Goal: Book appointment/travel/reservation

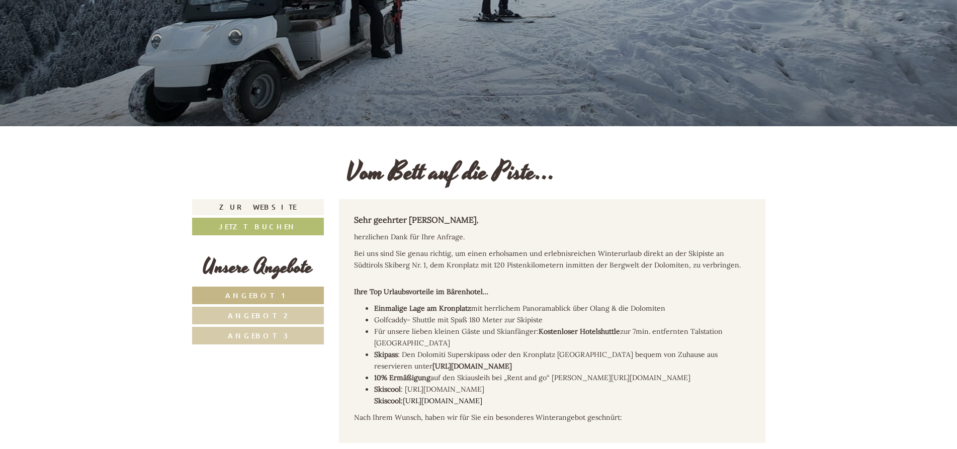
scroll to position [257, 0]
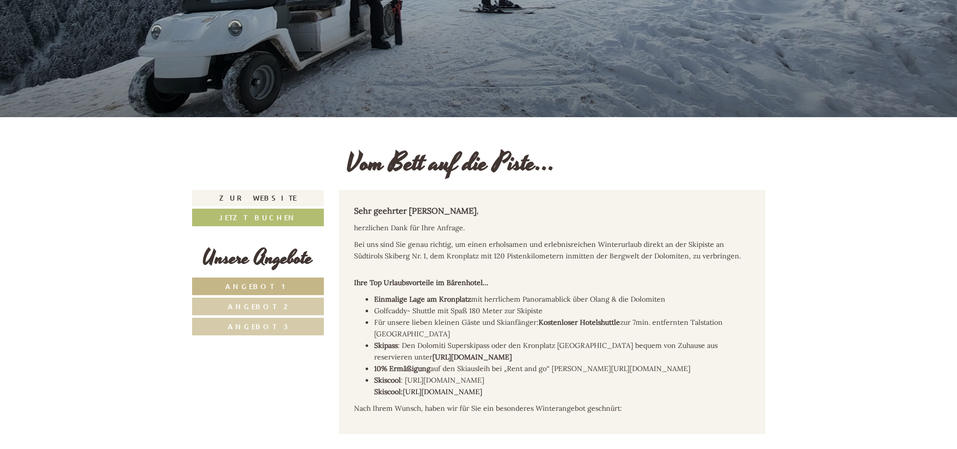
click at [269, 304] on span "Angebot 2" at bounding box center [258, 307] width 60 height 10
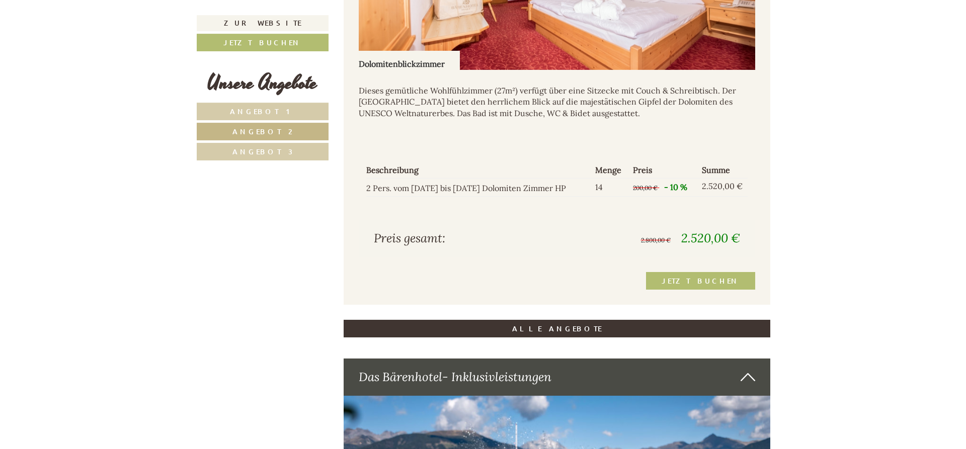
scroll to position [1001, 0]
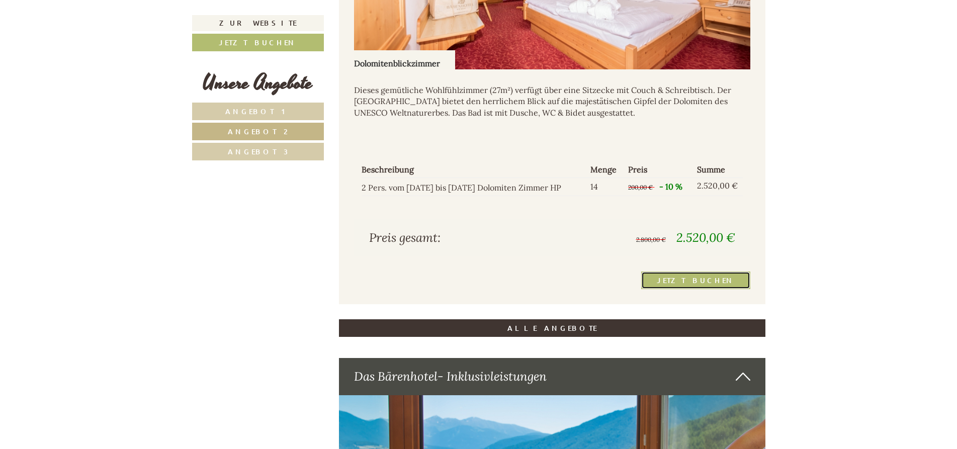
click at [698, 272] on link "Jetzt buchen" at bounding box center [695, 281] width 109 height 18
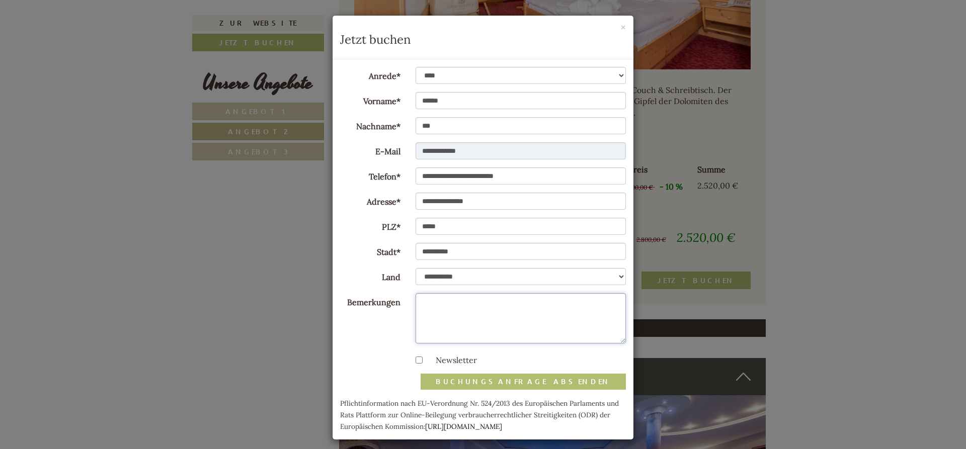
click at [422, 304] on textarea "Bemerkungen" at bounding box center [520, 318] width 211 height 50
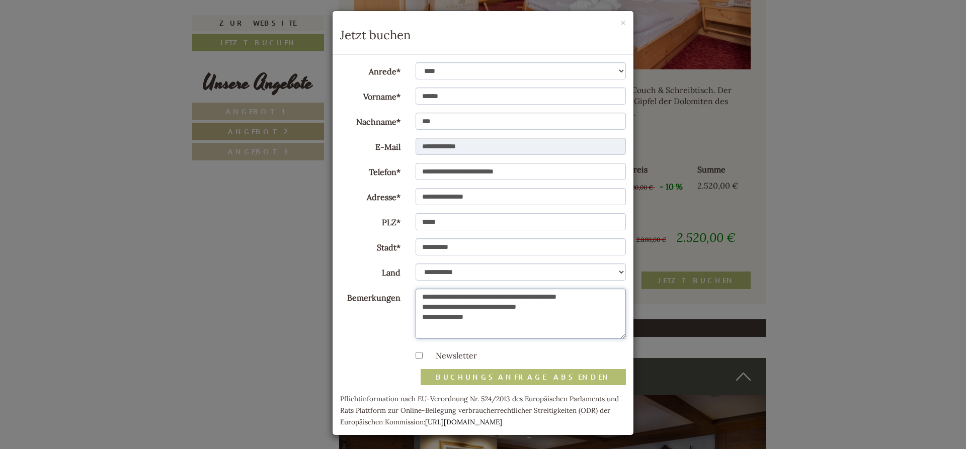
scroll to position [6, 0]
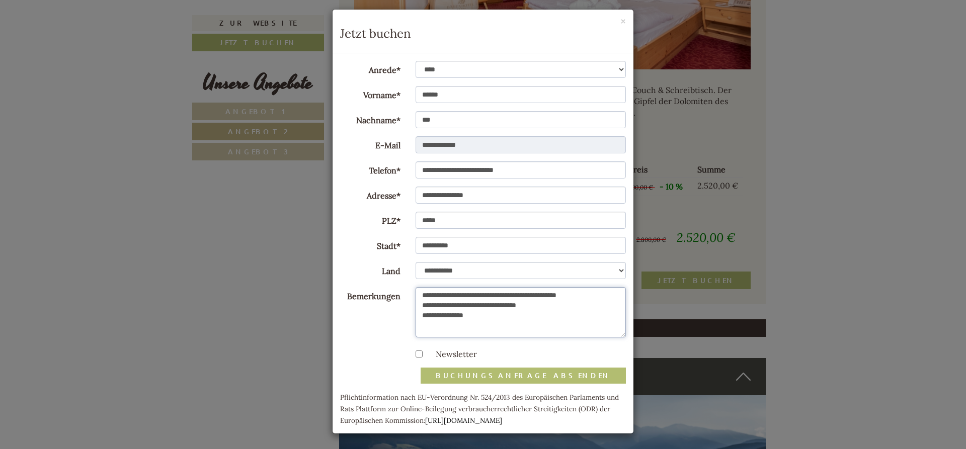
click at [597, 296] on textarea "**********" at bounding box center [520, 312] width 211 height 50
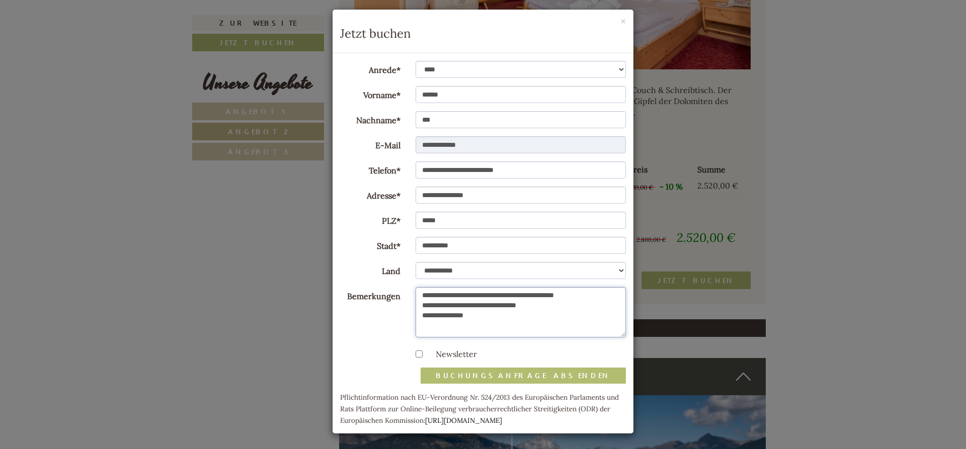
click at [500, 328] on textarea "**********" at bounding box center [520, 312] width 211 height 50
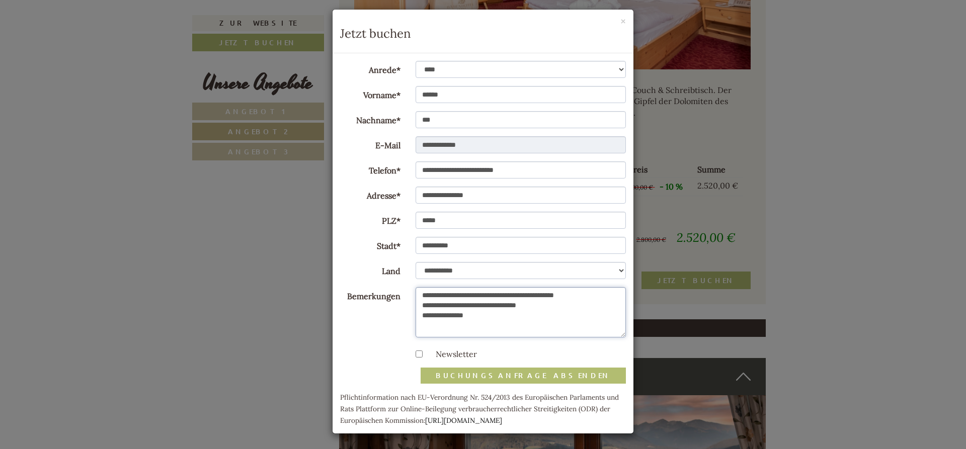
type textarea "**********"
click at [533, 374] on button "Buchungsanfrage absenden" at bounding box center [523, 376] width 205 height 16
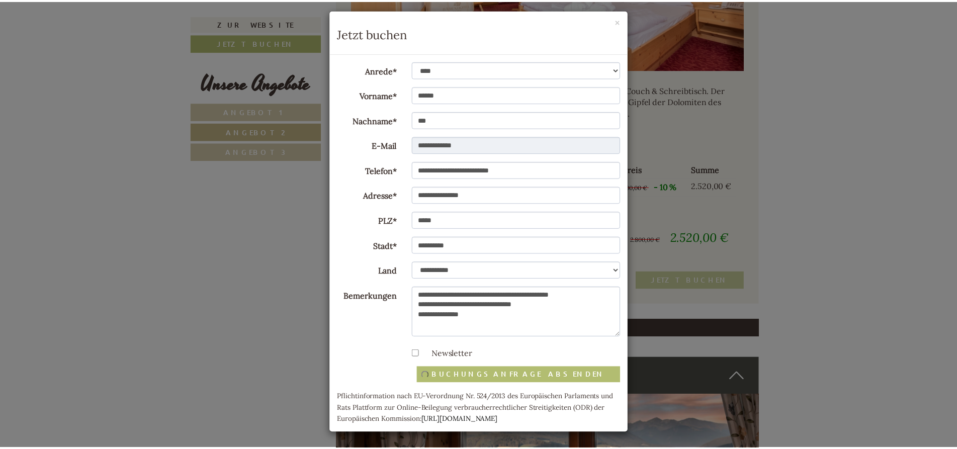
scroll to position [0, 0]
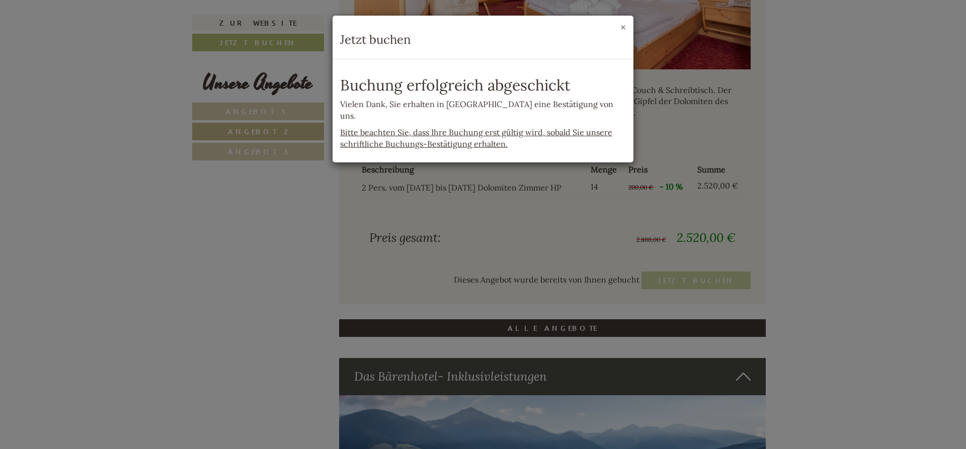
click at [623, 25] on button "×" at bounding box center [623, 27] width 6 height 11
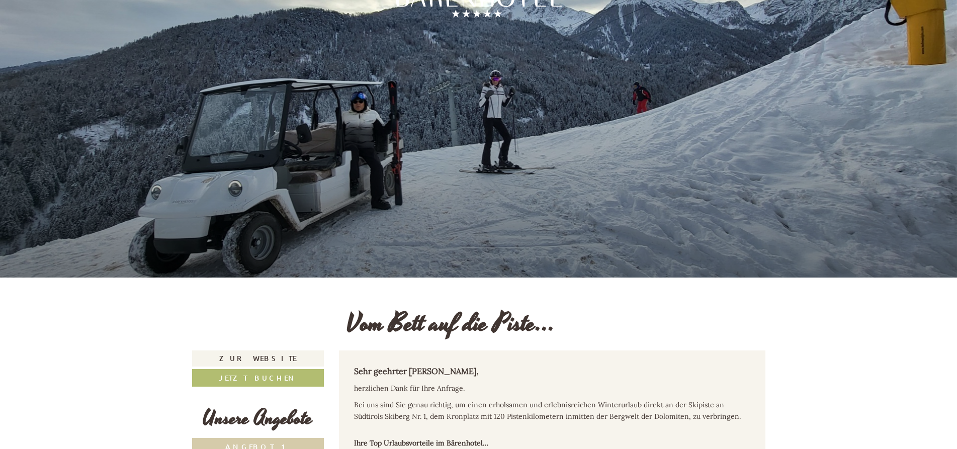
scroll to position [154, 0]
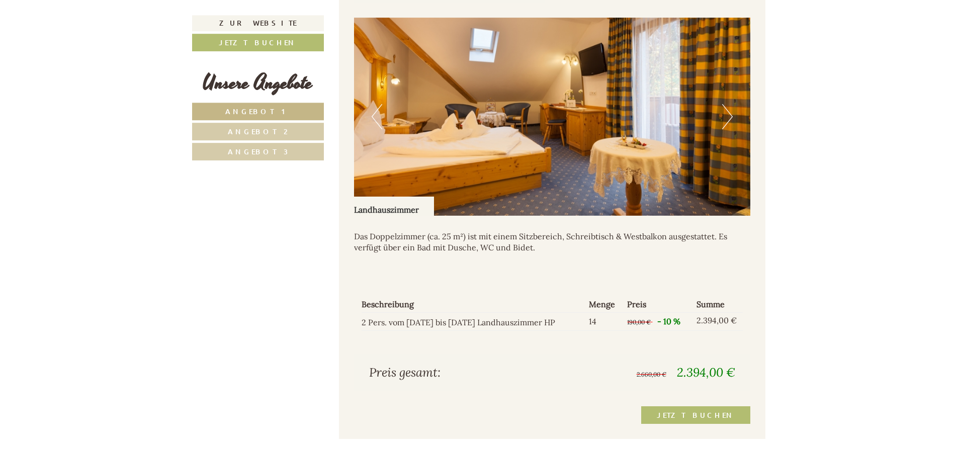
scroll to position [924, 0]
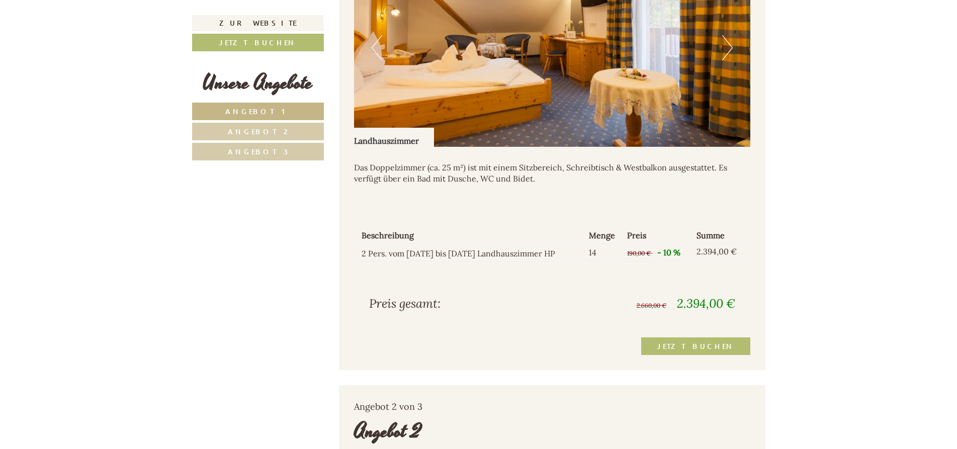
click at [261, 129] on span "Angebot 2" at bounding box center [258, 132] width 60 height 10
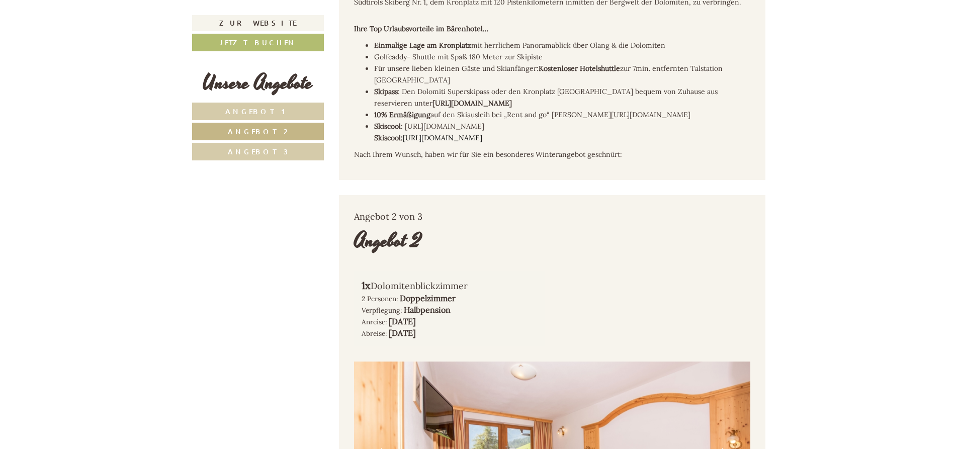
scroll to position [385, 0]
